Goal: Navigation & Orientation: Go to known website

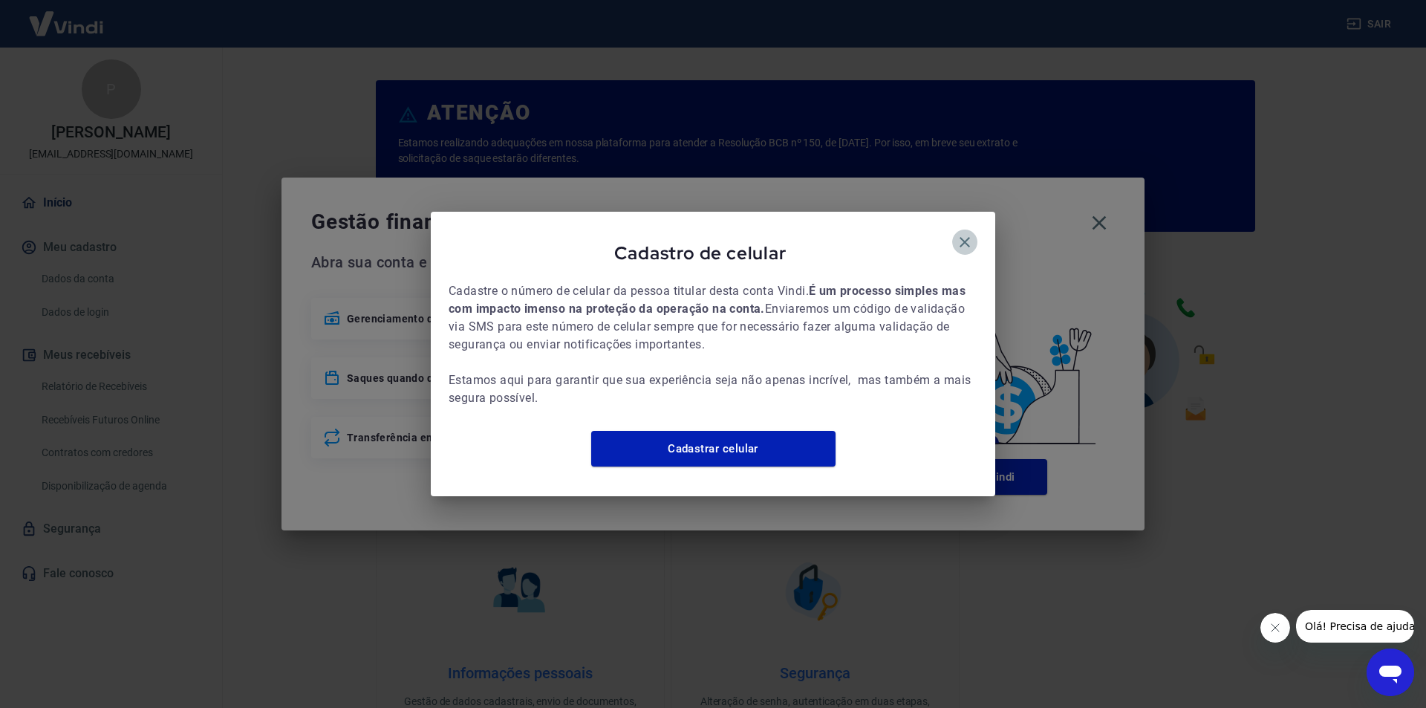
click at [964, 233] on icon "button" at bounding box center [965, 242] width 18 height 18
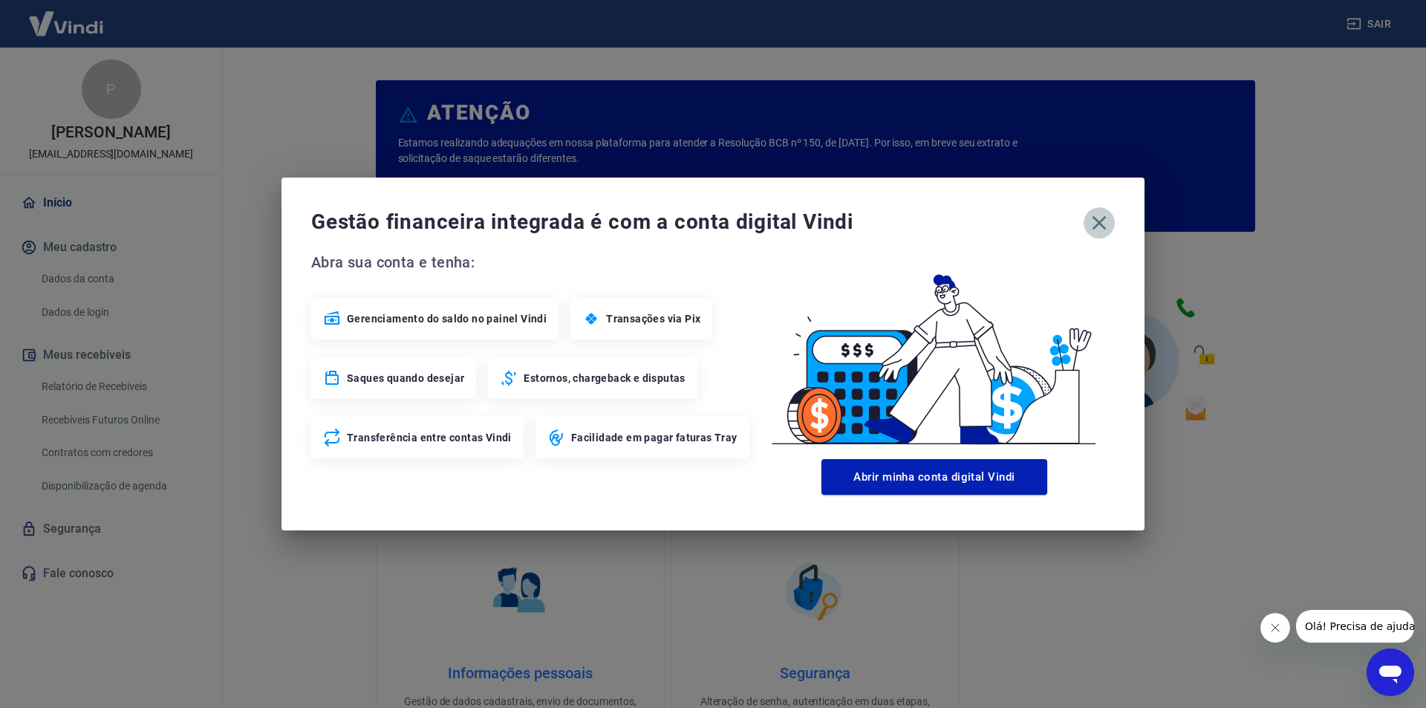
click at [1095, 222] on icon "button" at bounding box center [1099, 223] width 24 height 24
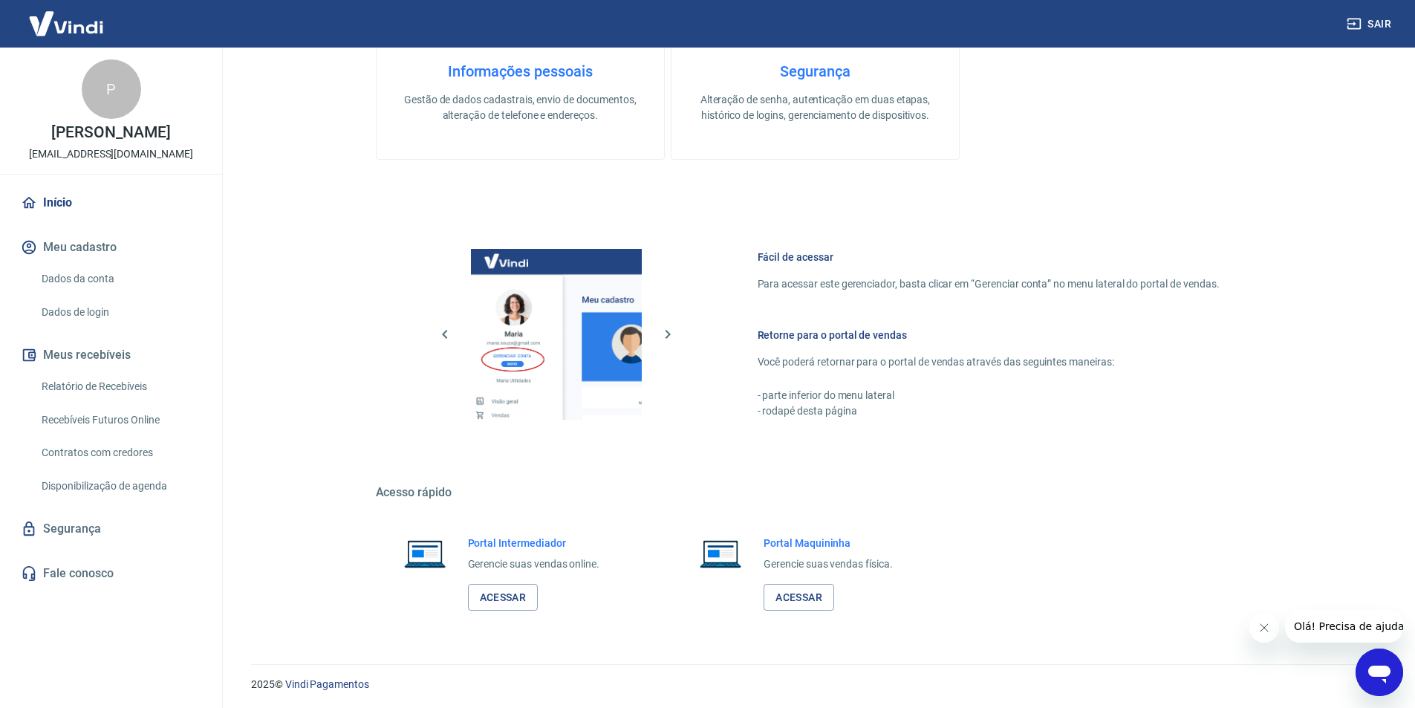
scroll to position [604, 0]
drag, startPoint x: 516, startPoint y: 620, endPoint x: 514, endPoint y: 597, distance: 23.1
click at [515, 617] on div "Portal Intermediador Gerencie suas vendas online. Acessar" at bounding box center [519, 571] width 287 height 111
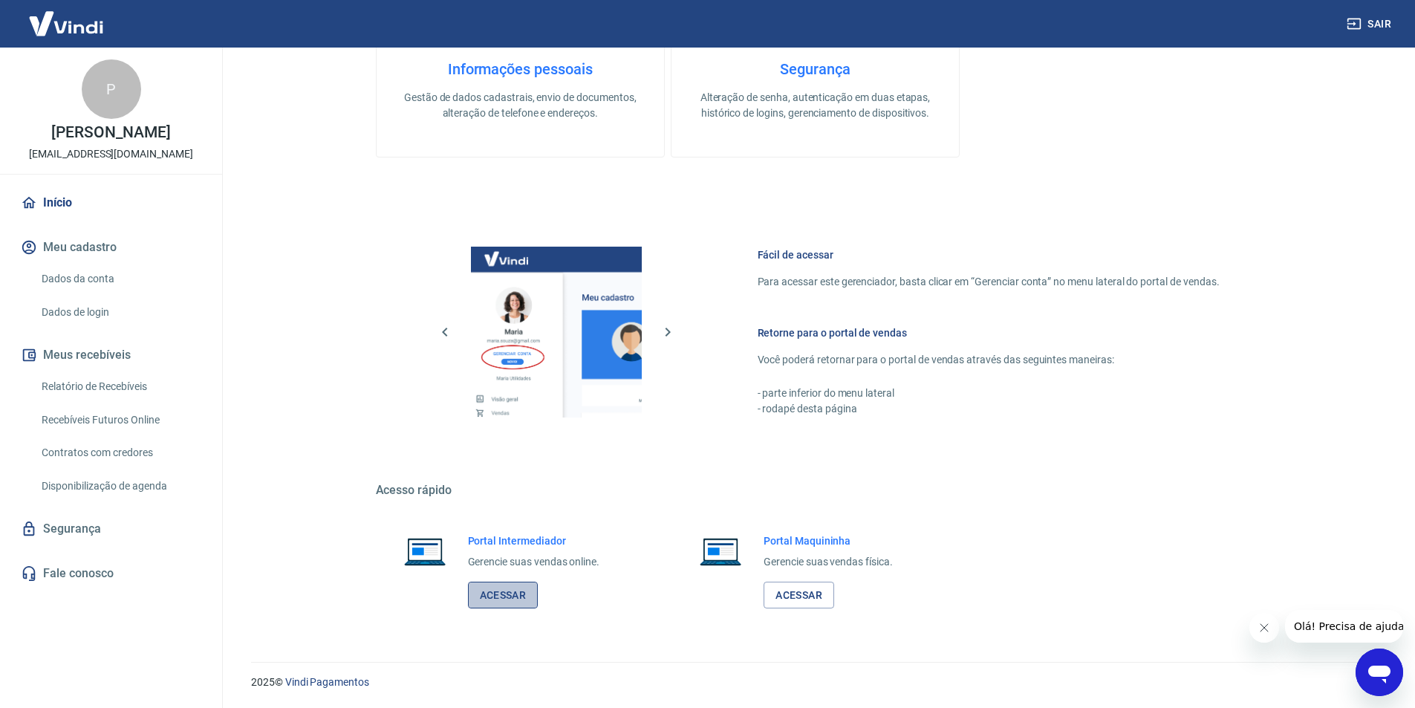
click at [514, 597] on link "Acessar" at bounding box center [503, 595] width 71 height 27
